Goal: Task Accomplishment & Management: Complete application form

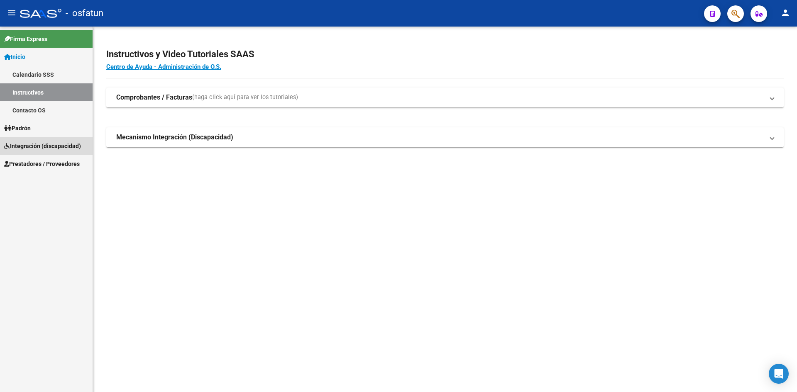
click at [33, 147] on span "Integración (discapacidad)" at bounding box center [42, 146] width 77 height 9
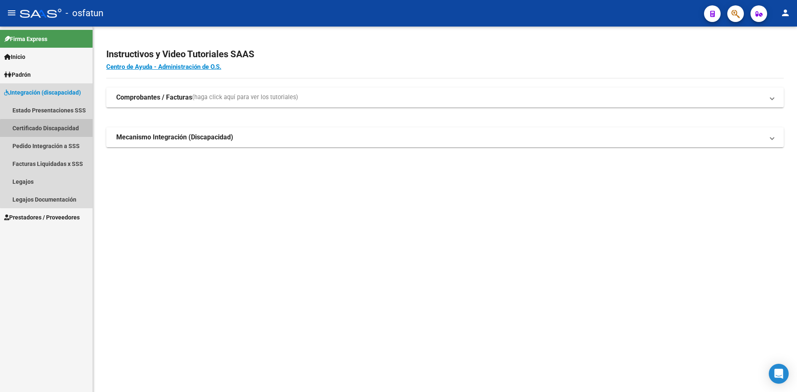
click at [47, 129] on link "Certificado Discapacidad" at bounding box center [46, 128] width 93 height 18
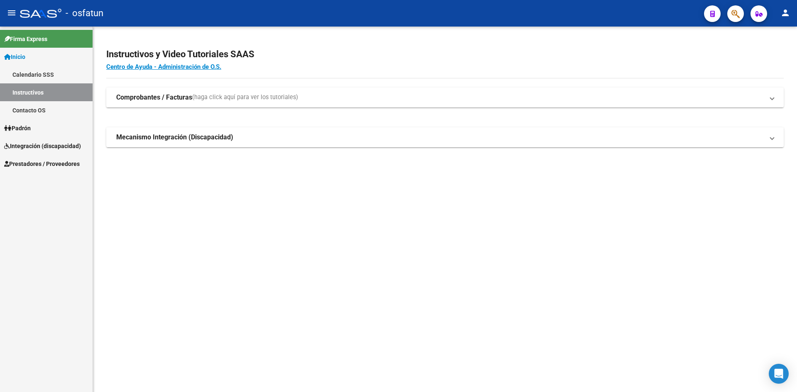
click at [211, 329] on mat-sidenav-content "Instructivos y Video Tutoriales SAAS Centro de Ayuda - Administración de O.S. C…" at bounding box center [445, 210] width 704 height 366
click at [42, 147] on span "Integración (discapacidad)" at bounding box center [42, 146] width 77 height 9
click at [39, 145] on span "Integración (discapacidad)" at bounding box center [42, 146] width 77 height 9
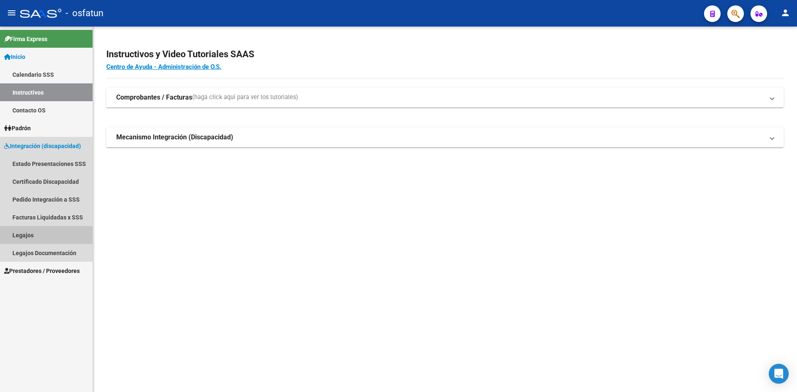
click at [21, 235] on link "Legajos" at bounding box center [46, 235] width 93 height 18
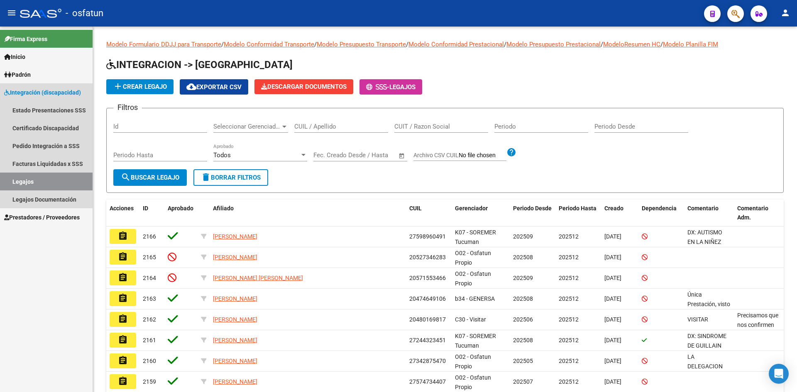
click at [30, 90] on span "Integración (discapacidad)" at bounding box center [42, 92] width 77 height 9
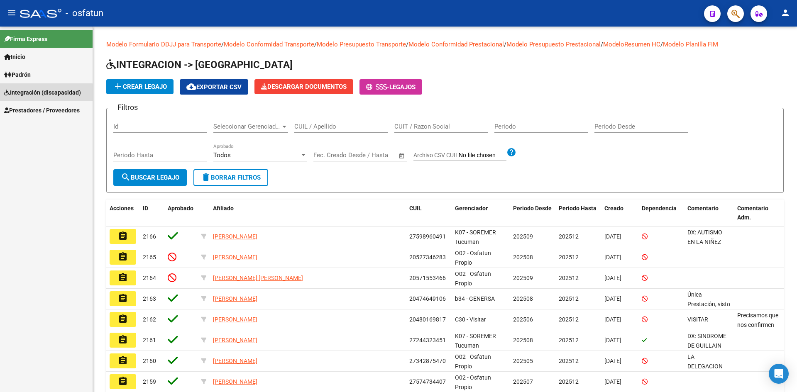
click at [35, 93] on span "Integración (discapacidad)" at bounding box center [42, 92] width 77 height 9
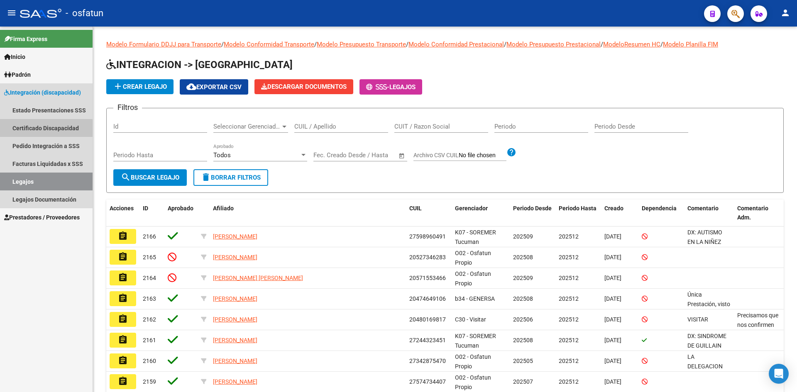
click at [42, 129] on link "Certificado Discapacidad" at bounding box center [46, 128] width 93 height 18
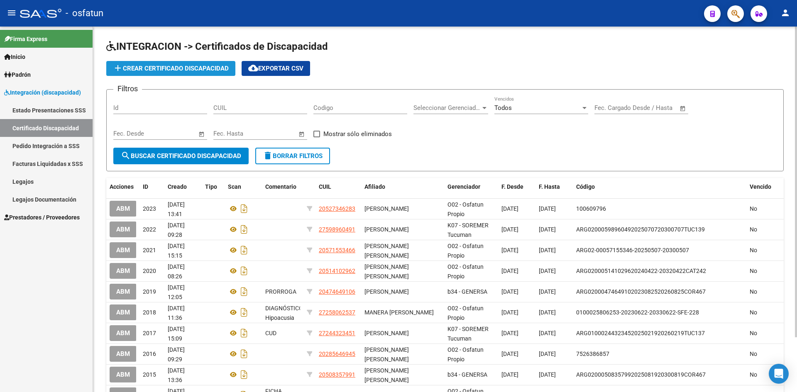
click at [180, 66] on span "add Crear Certificado Discapacidad" at bounding box center [171, 68] width 116 height 7
